Goal: Find specific page/section: Find specific page/section

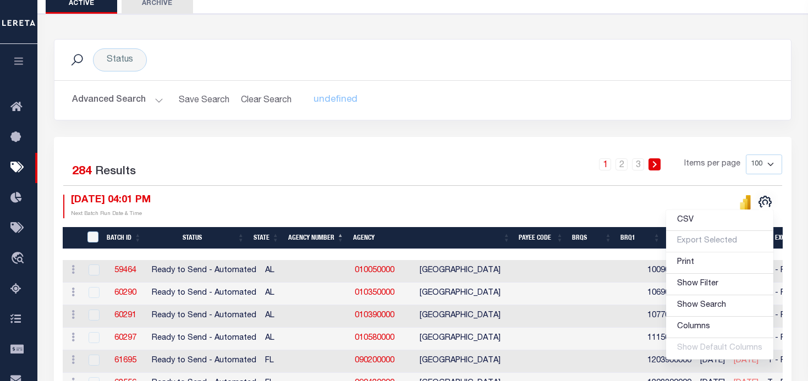
scroll to position [110, 0]
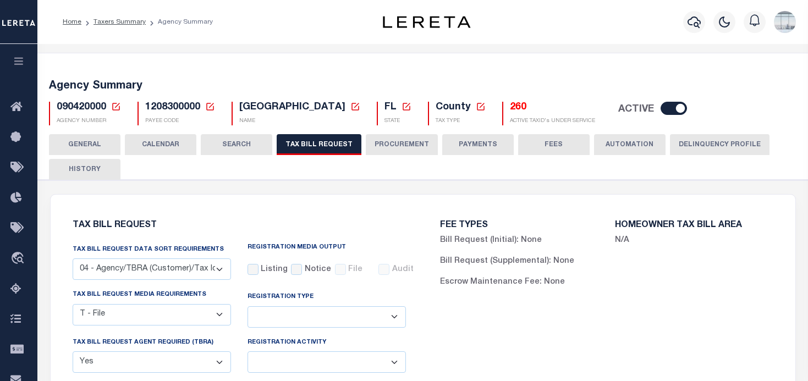
select select "28"
select select "22"
select select "true"
select select "14"
select select
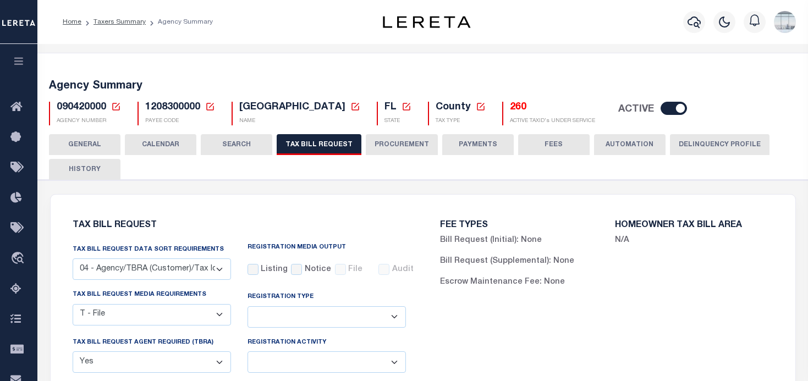
select select "2"
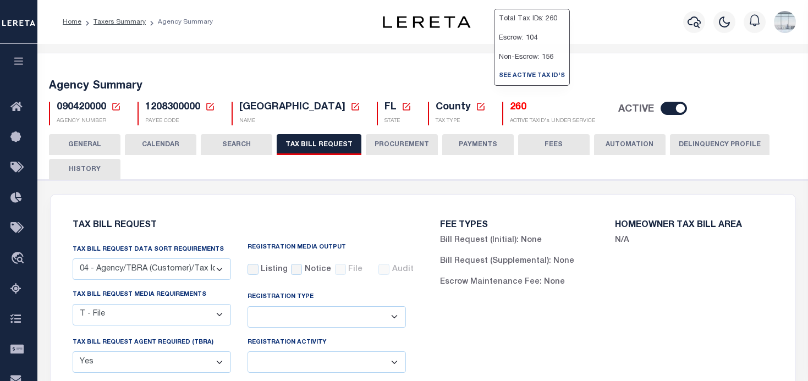
click at [510, 108] on h5 "260" at bounding box center [552, 108] width 85 height 12
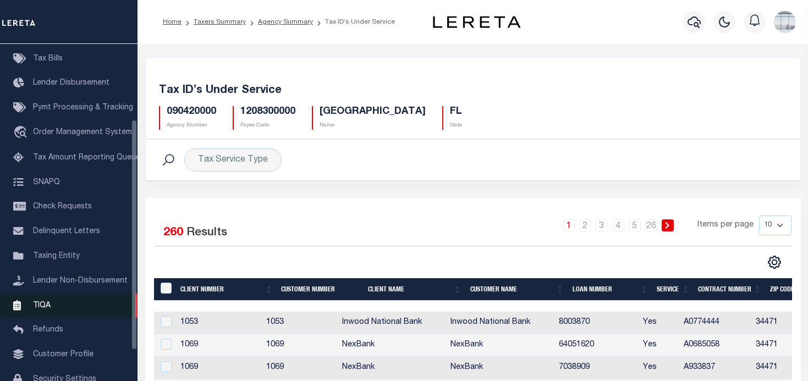
scroll to position [110, 0]
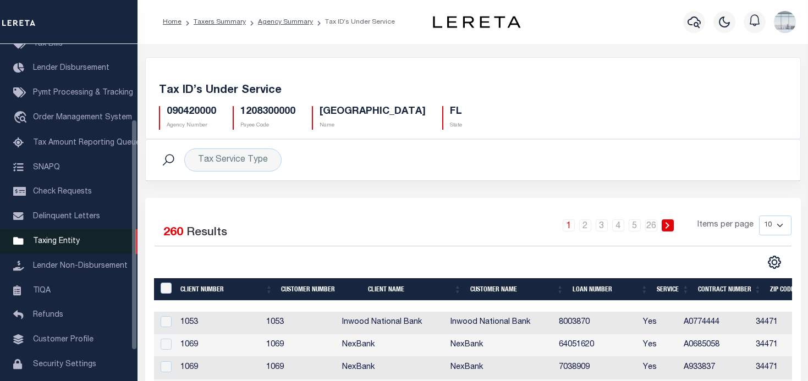
click at [70, 245] on span "Taxing Entity" at bounding box center [56, 242] width 47 height 8
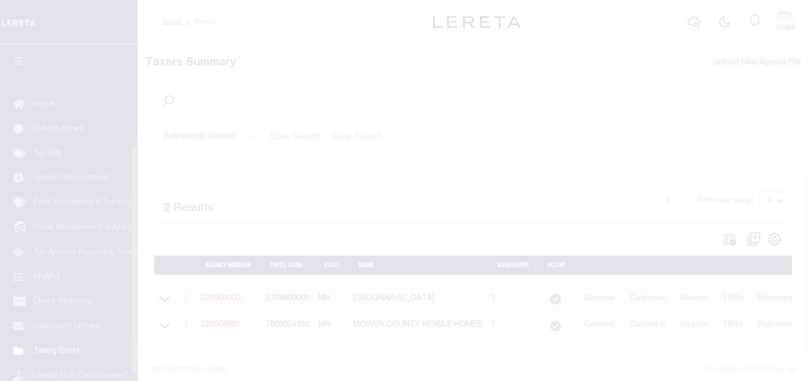
scroll to position [155, 0]
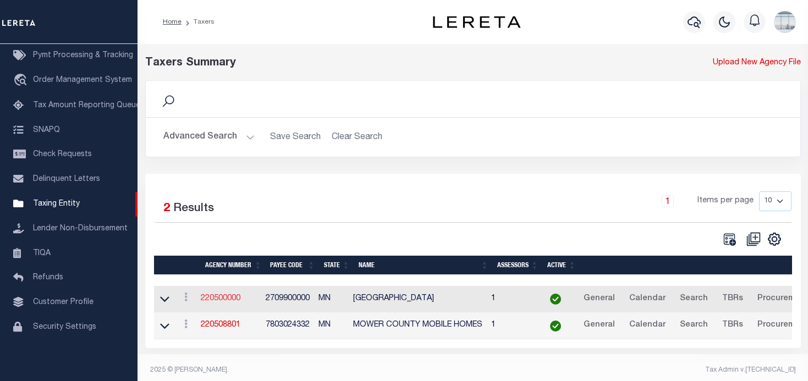
click at [217, 299] on link "220500000" at bounding box center [221, 299] width 40 height 8
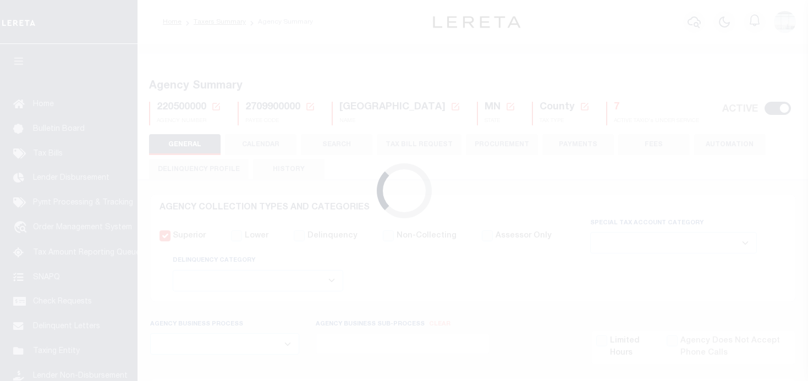
select select
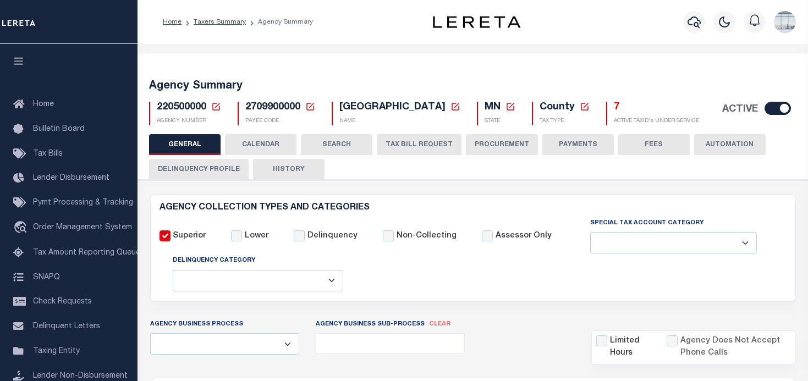
click at [213, 105] on icon at bounding box center [216, 107] width 10 height 10
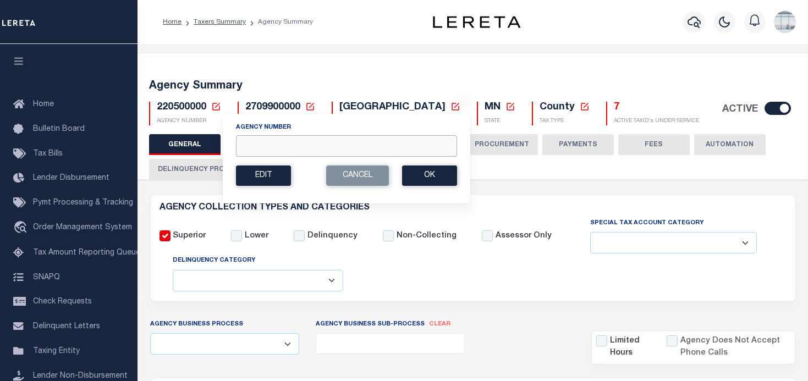
click at [251, 147] on input "Agency Number" at bounding box center [346, 145] width 221 height 21
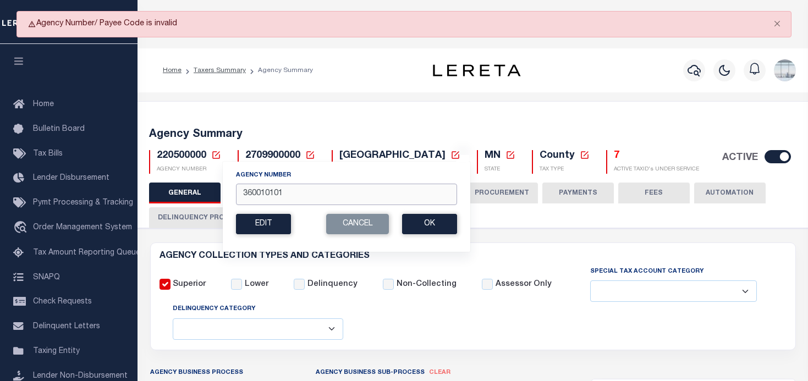
click at [243, 192] on input "360010101" at bounding box center [346, 194] width 221 height 21
click at [251, 193] on input "360010101" at bounding box center [346, 194] width 221 height 21
type input "310010101"
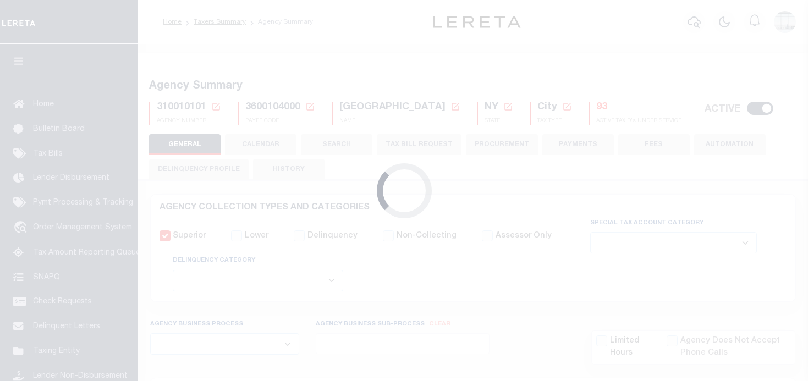
select select
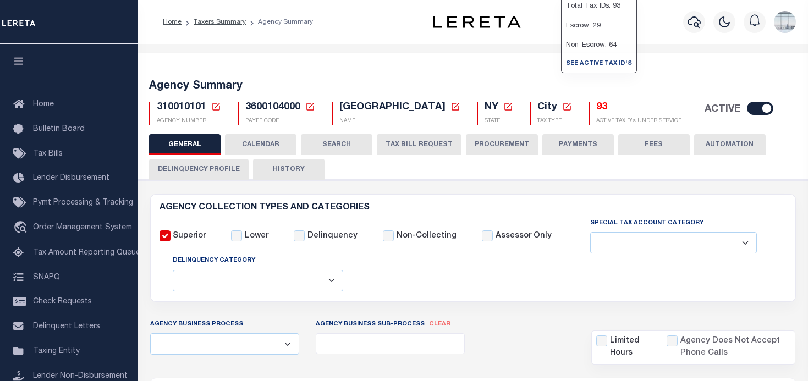
click at [596, 107] on h5 "93" at bounding box center [638, 108] width 85 height 12
